Goal: Check status

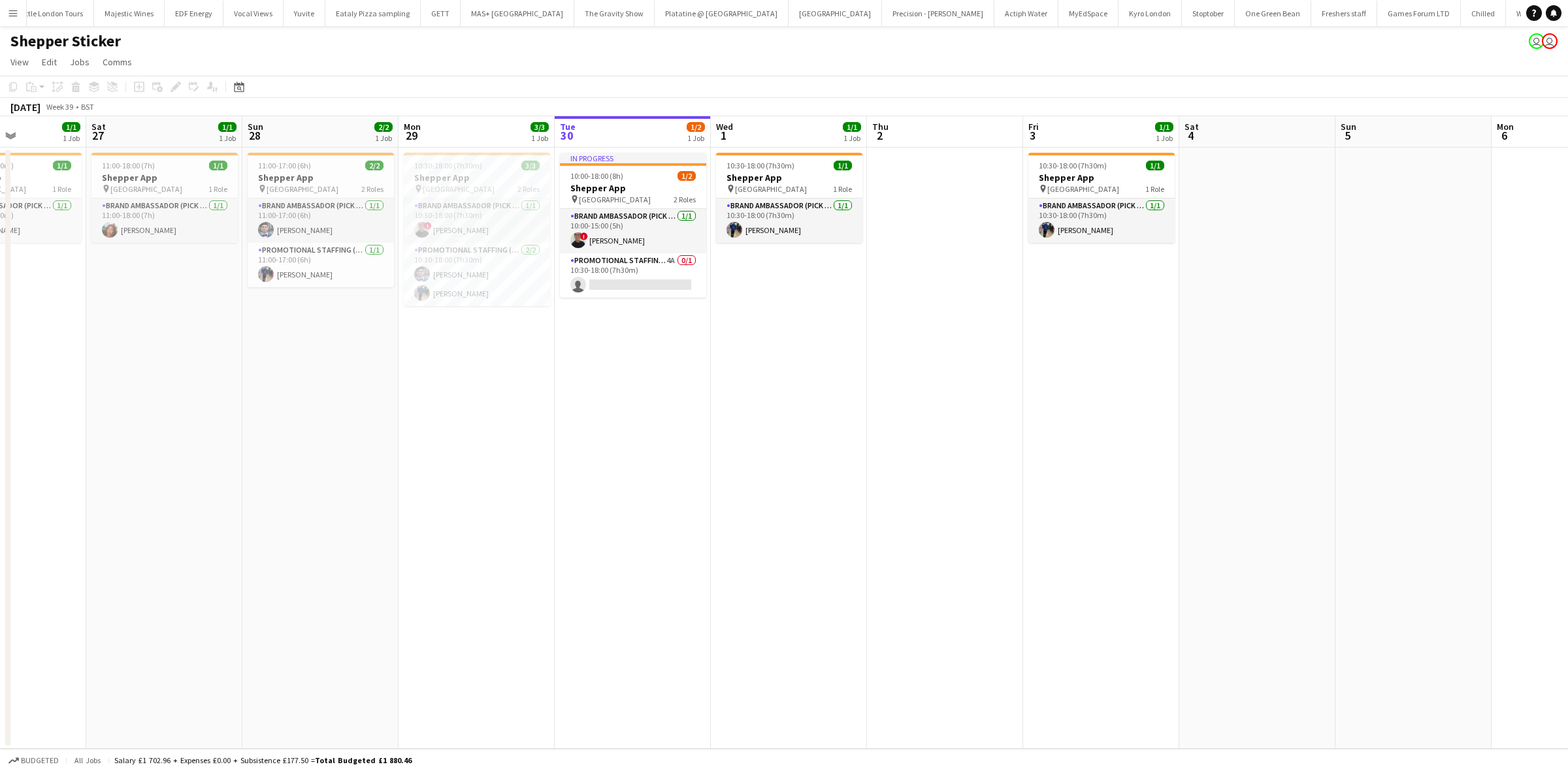
drag, startPoint x: 354, startPoint y: 271, endPoint x: 754, endPoint y: 263, distance: 400.1
click at [749, 265] on app-calendar-viewport "Wed 24 Thu 25 1/1 1 Job Fri 26 1/1 1 Job Sat 27 1/1 1 Job Sun 28 2/2 1 Job Mon …" at bounding box center [784, 432] width 1568 height 633
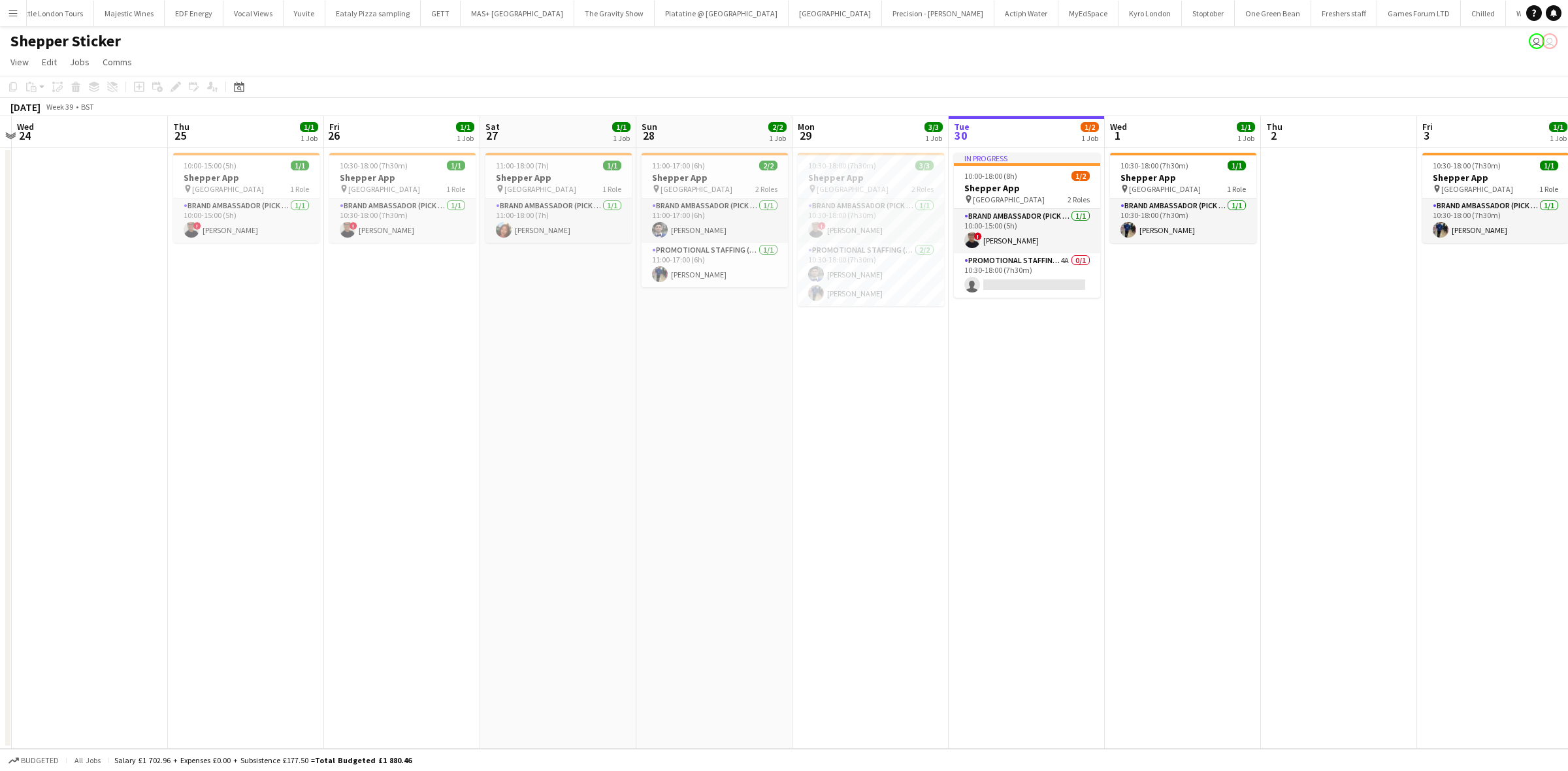
scroll to position [0, 293]
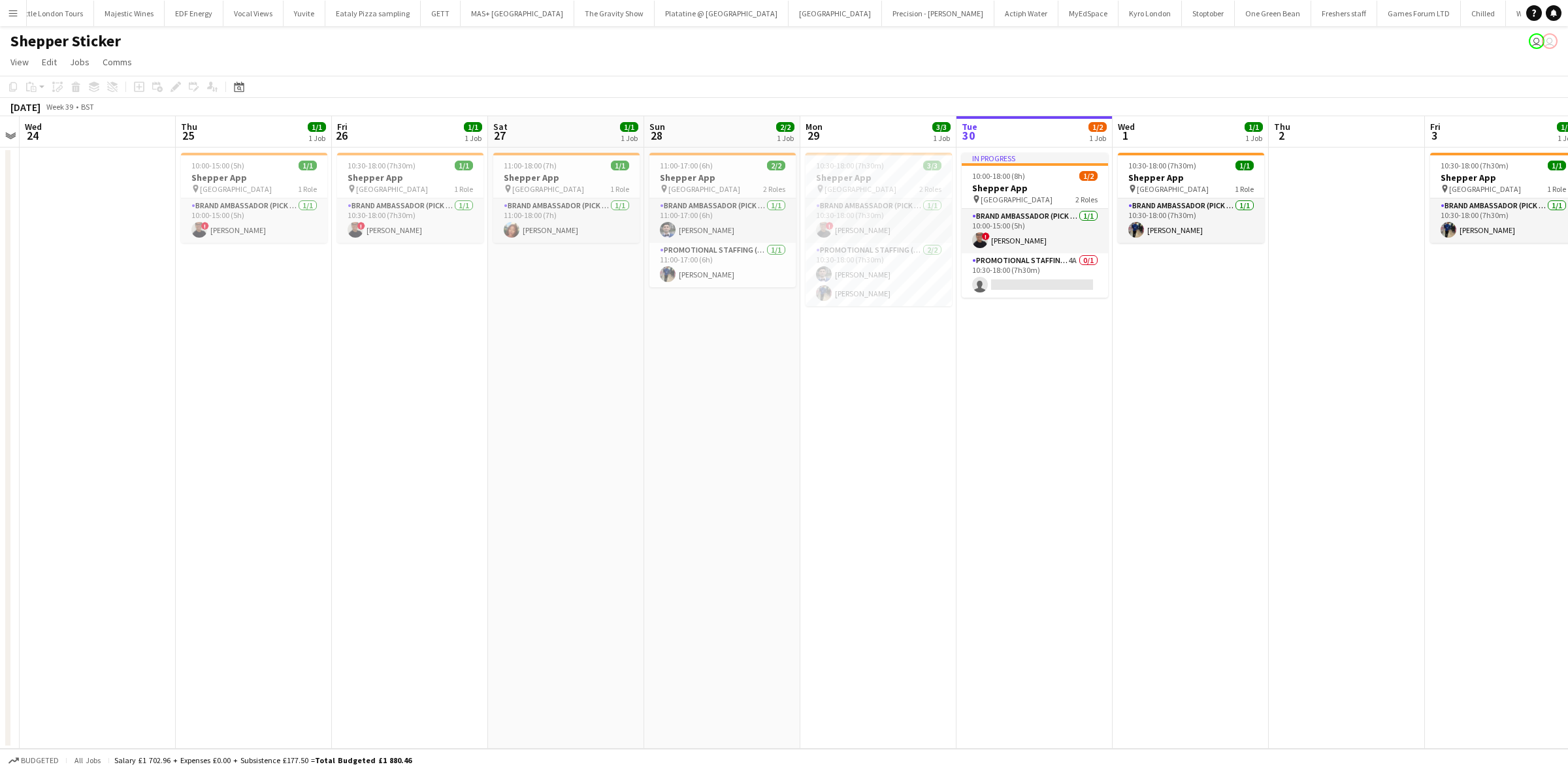
drag, startPoint x: 527, startPoint y: 358, endPoint x: 923, endPoint y: 340, distance: 396.4
click at [923, 340] on app-calendar-viewport "Mon 22 Tue 23 Wed 24 Thu 25 1/1 1 Job Fri 26 1/1 1 Job Sat 27 1/1 1 Job Sun 28 …" at bounding box center [784, 432] width 1568 height 633
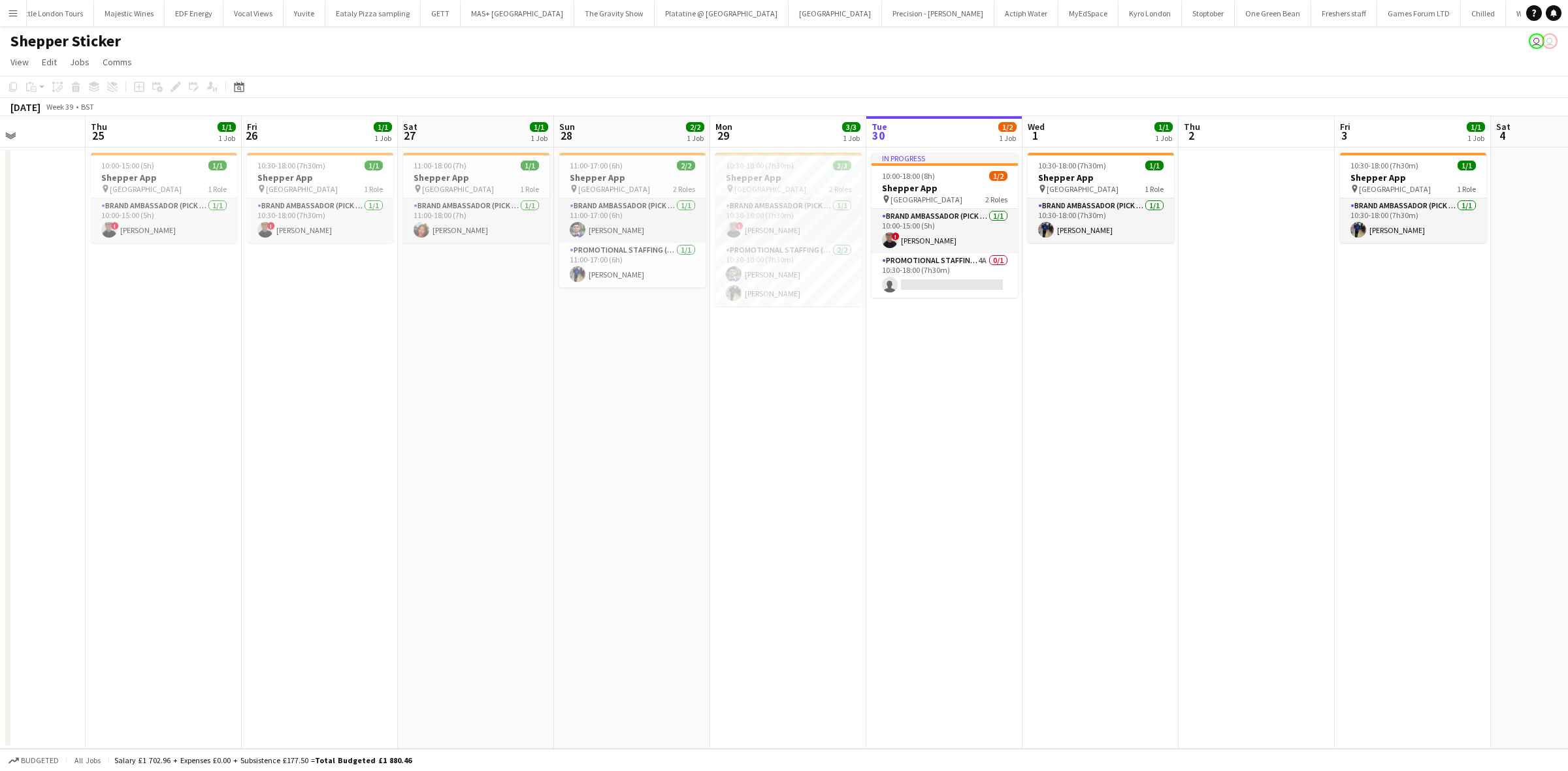
scroll to position [0, 386]
drag, startPoint x: 961, startPoint y: 334, endPoint x: 868, endPoint y: 337, distance: 93.0
click at [868, 337] on app-calendar-viewport "Mon 22 Tue 23 Wed 24 Thu 25 1/1 1 Job Fri 26 1/1 1 Job Sat 27 1/1 1 Job Sun 28 …" at bounding box center [784, 432] width 1568 height 633
click at [453, 227] on app-card-role "Brand Ambassador (Pick up) [DATE] 11:00-18:00 (7h) [PERSON_NAME]" at bounding box center [473, 221] width 147 height 44
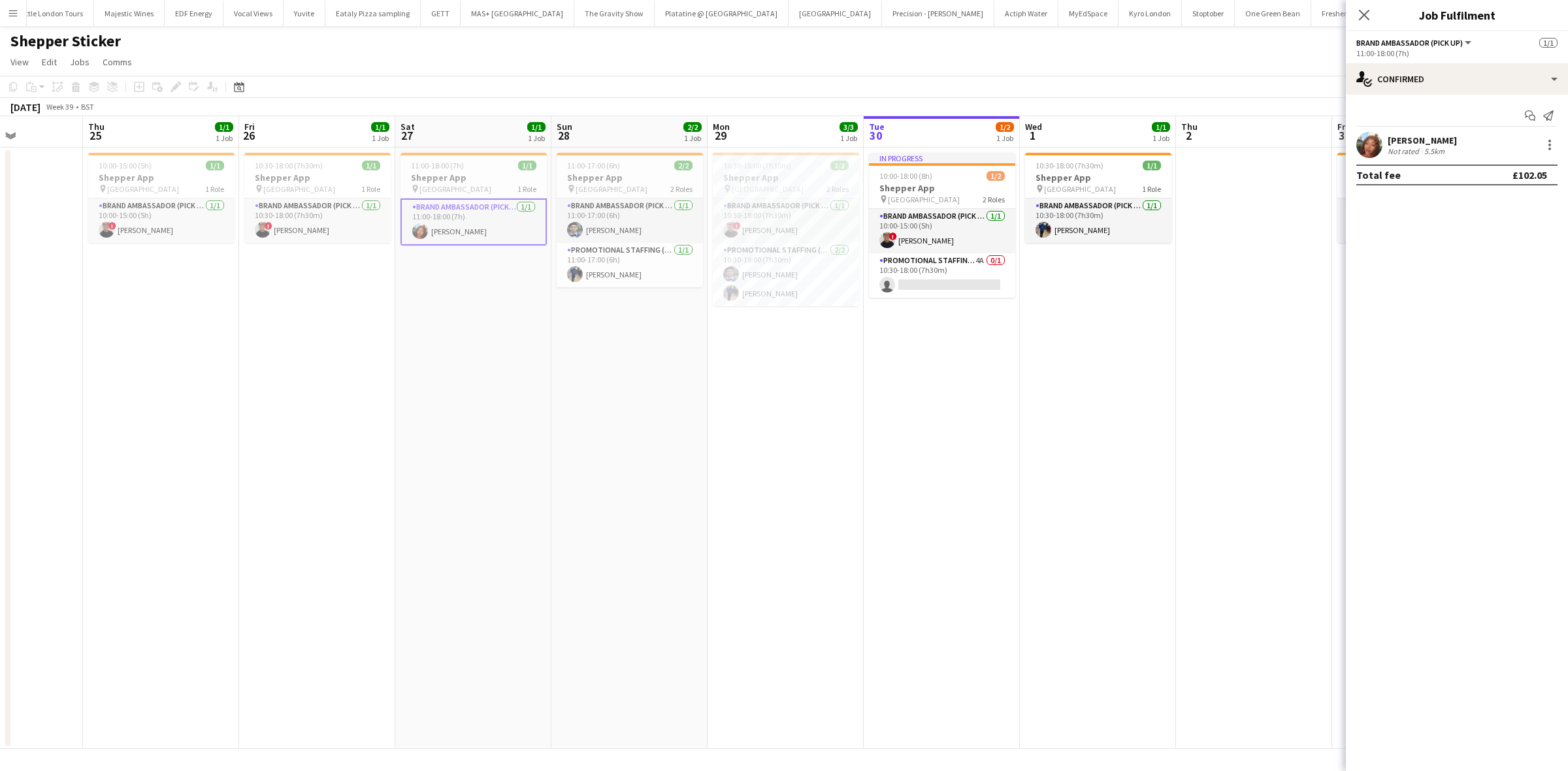
click at [1412, 145] on div "[PERSON_NAME]" at bounding box center [1423, 140] width 69 height 12
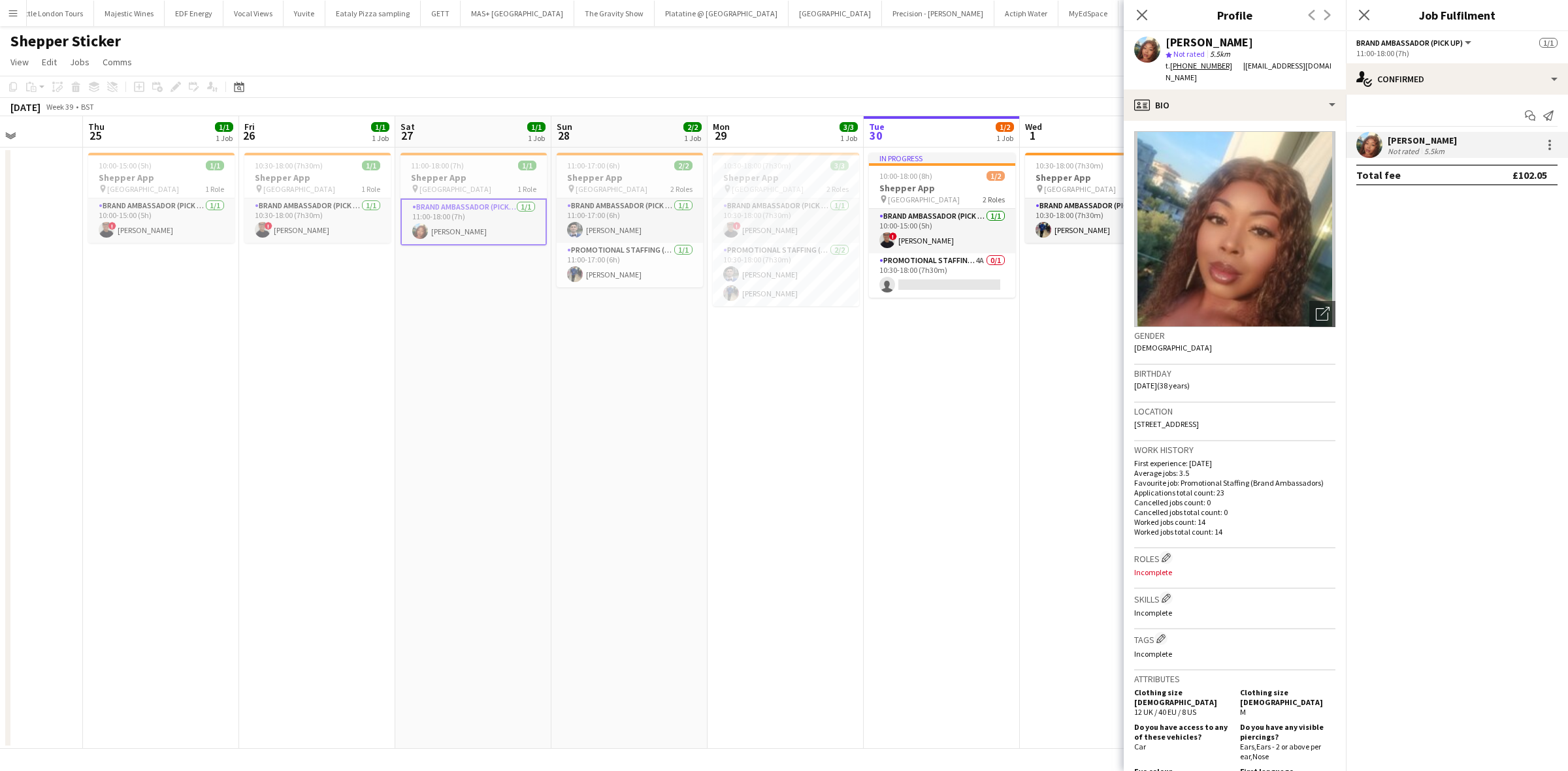
click at [528, 354] on app-date-cell "11:00-18:00 (7h) 1/1 Shepper App pin Central London 1 Role Brand Ambassador (Pi…" at bounding box center [473, 448] width 156 height 601
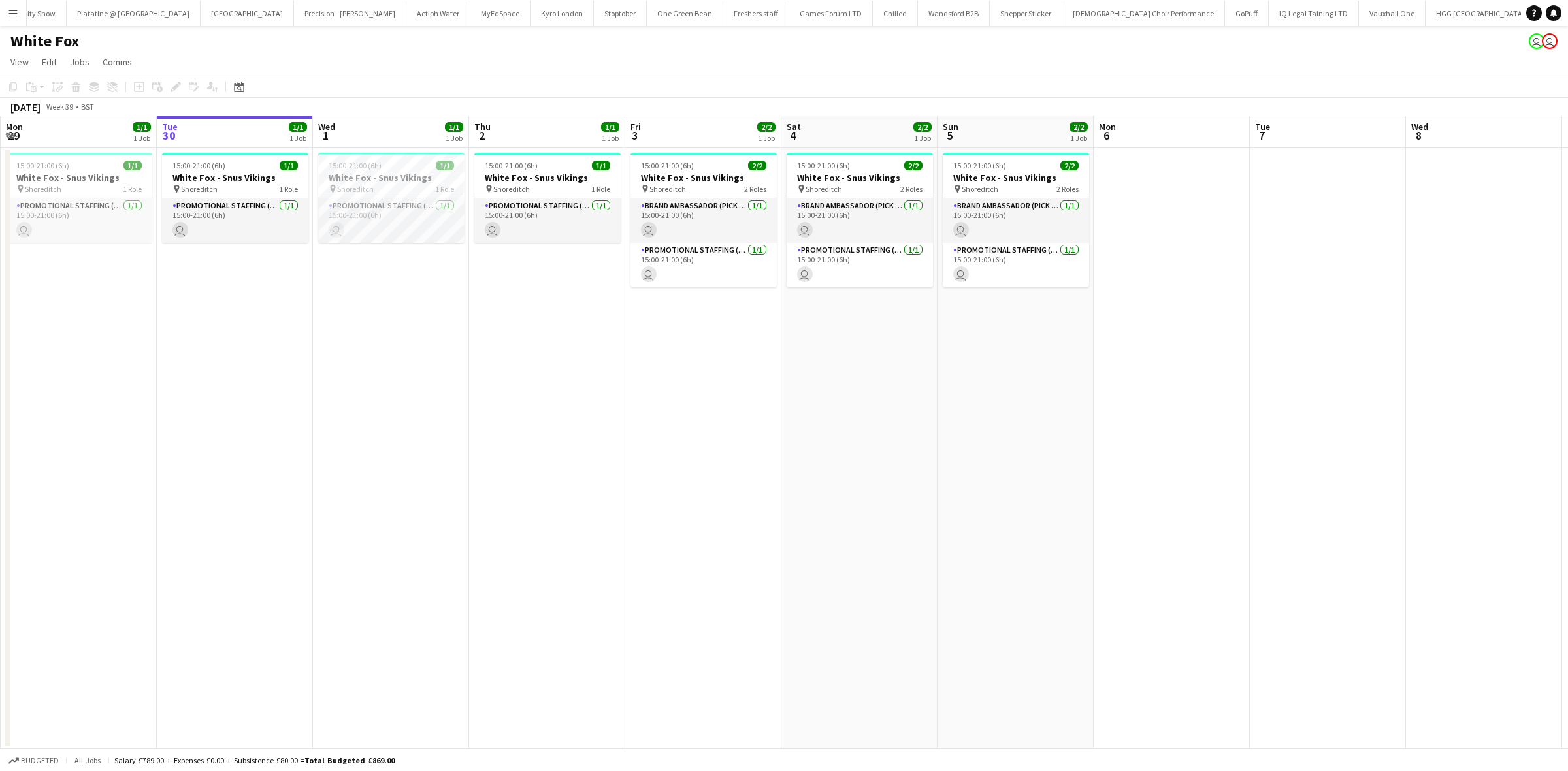
scroll to position [0, 1024]
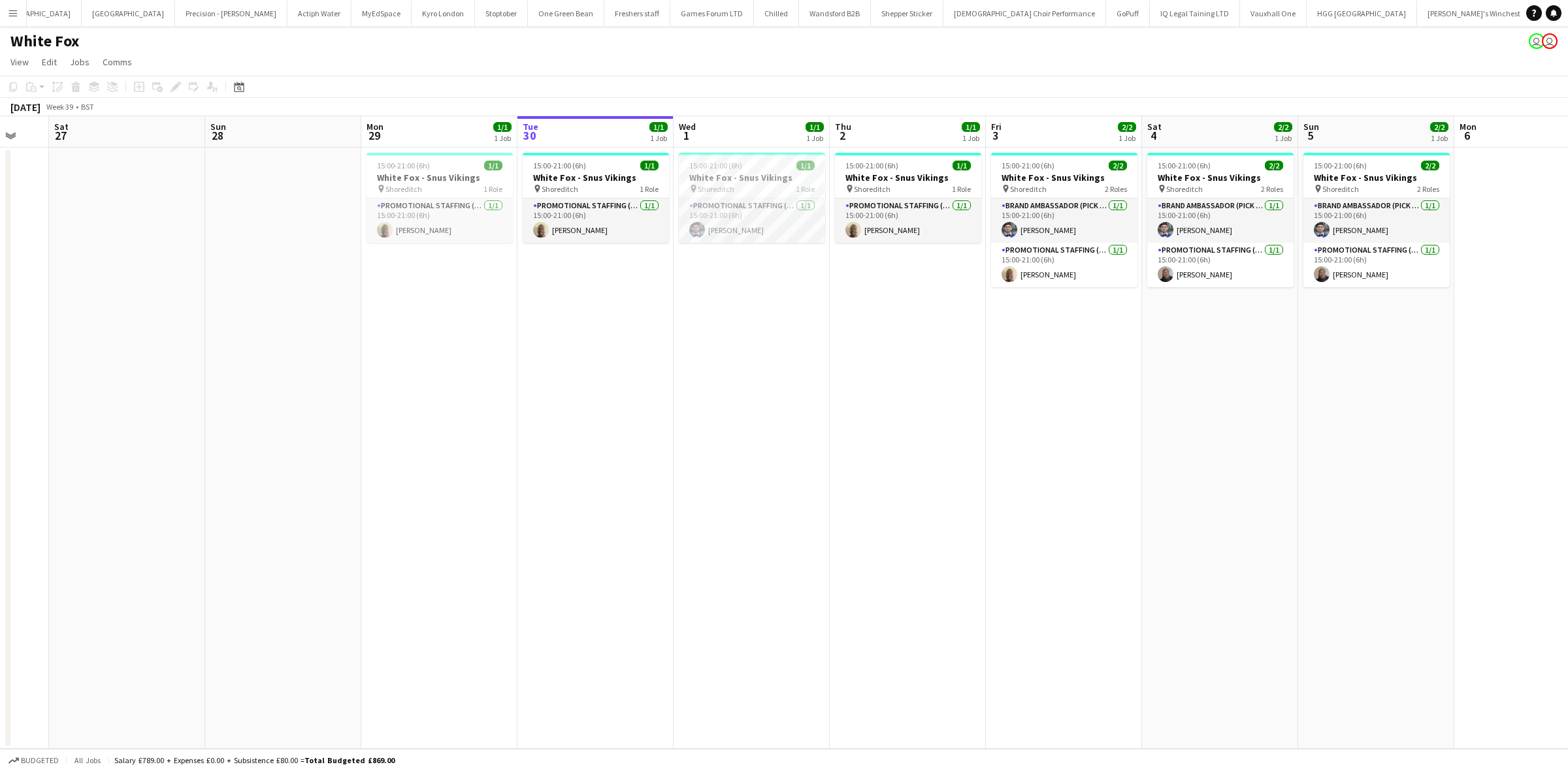
drag, startPoint x: 396, startPoint y: 325, endPoint x: 808, endPoint y: 421, distance: 423.0
click at [758, 323] on app-calendar-viewport "Thu 25 Fri 26 Sat 27 Sun 28 Mon 29 1/1 1 Job Tue 30 1/1 1 Job Wed 1 1/1 1 Job T…" at bounding box center [784, 432] width 1568 height 633
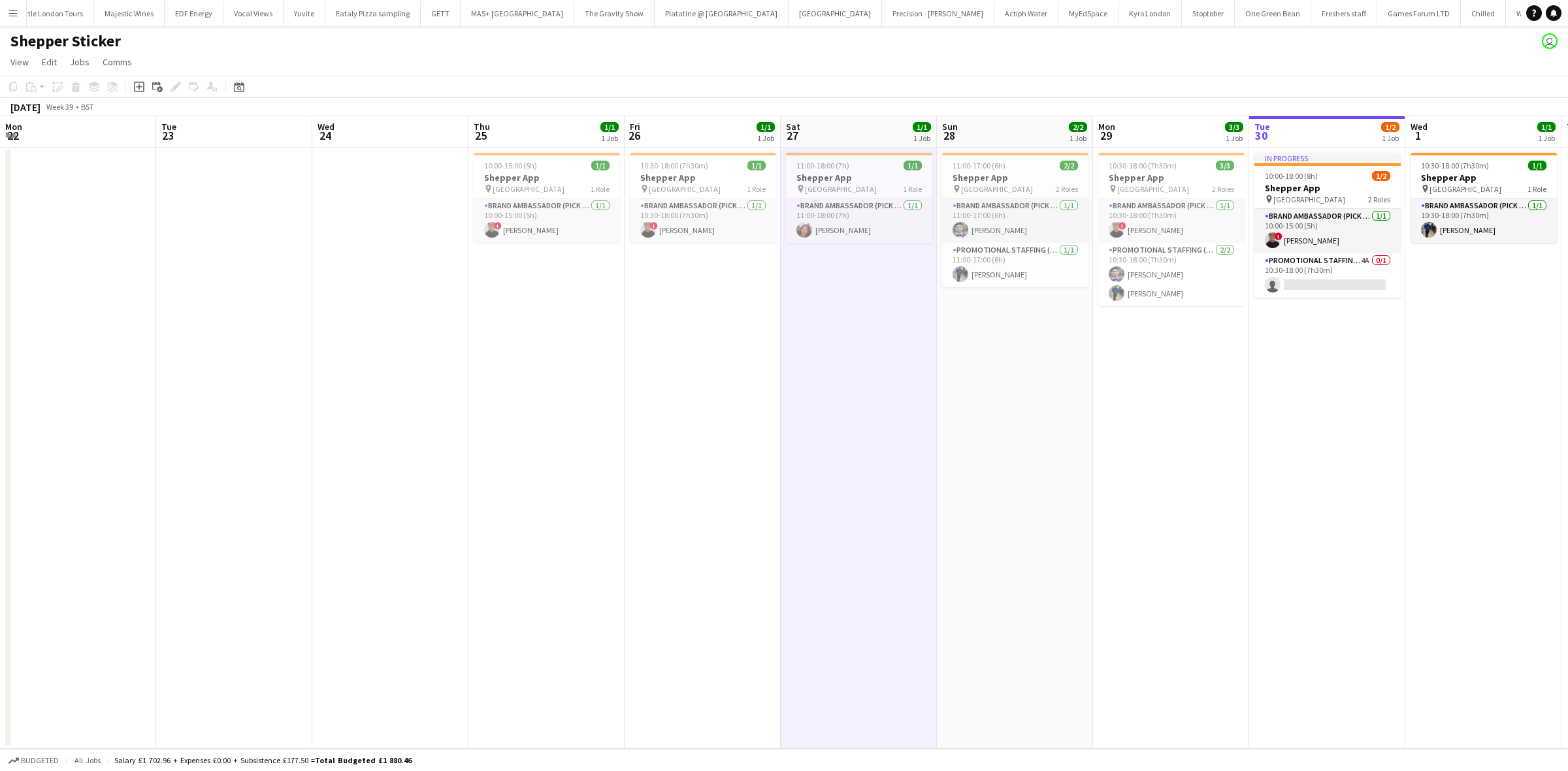
scroll to position [0, 386]
